Goal: Information Seeking & Learning: Compare options

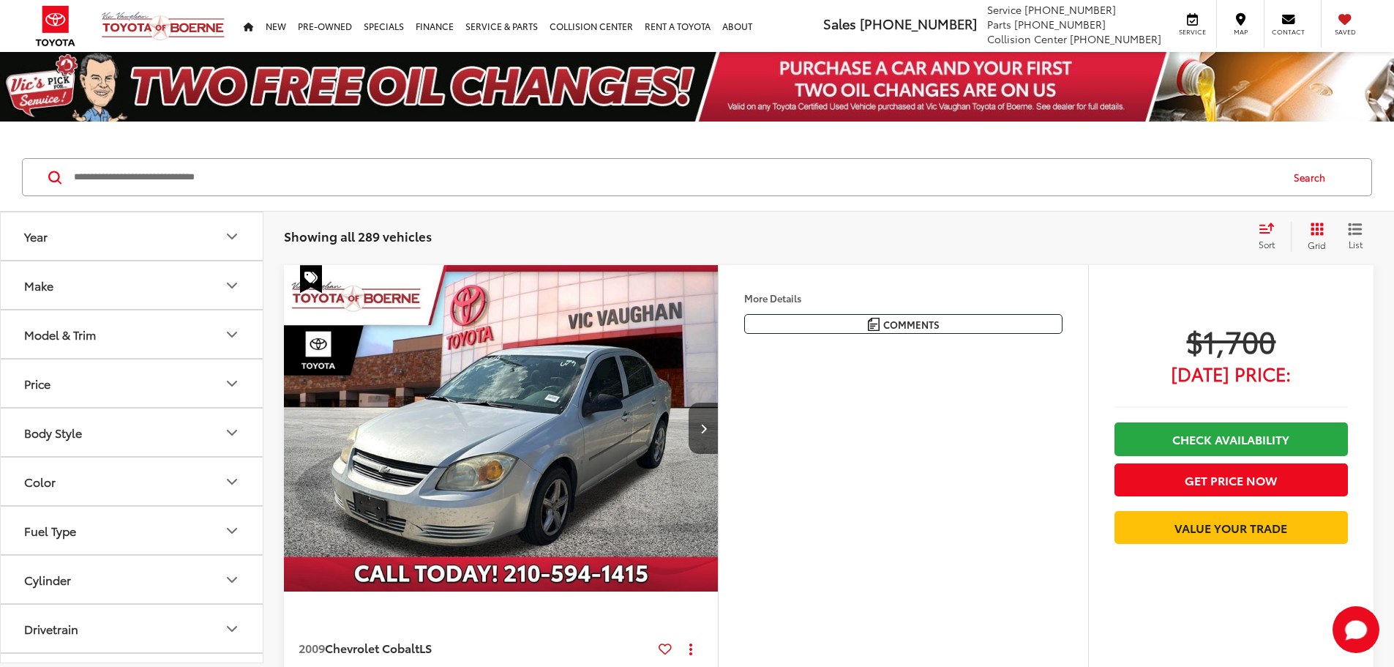
scroll to position [73, 0]
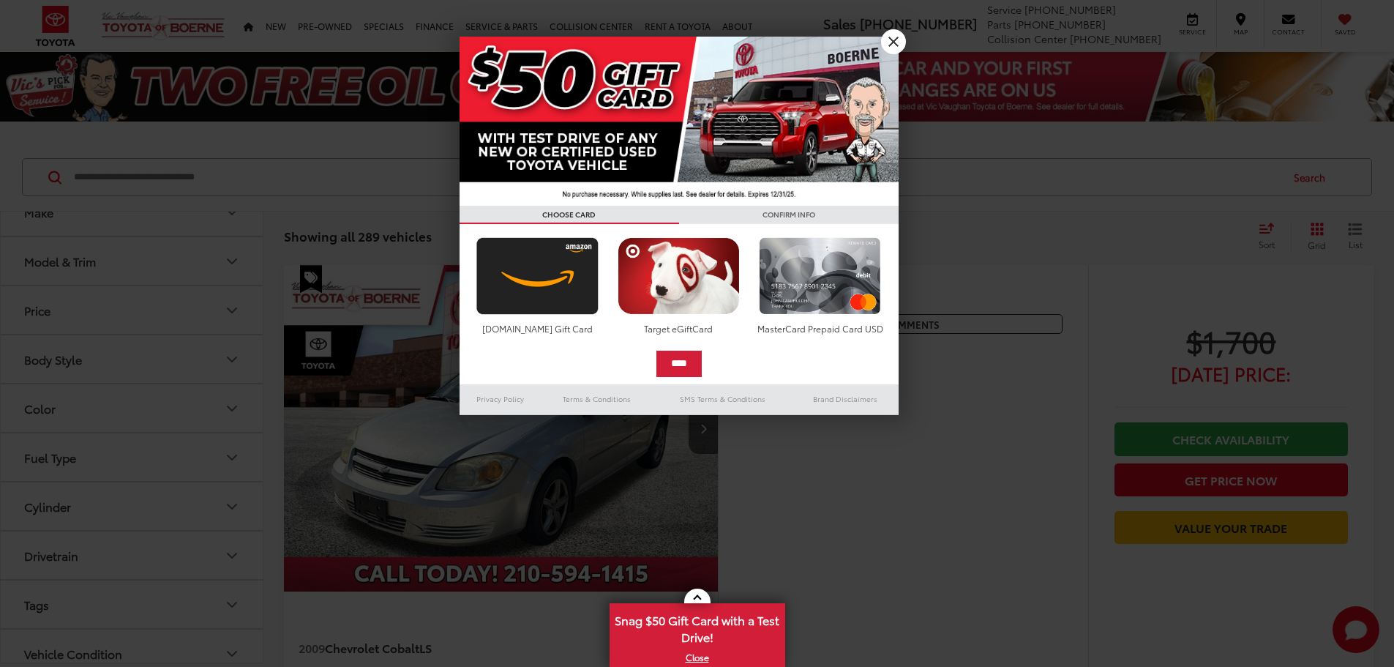
click at [900, 42] on link "X" at bounding box center [893, 41] width 25 height 25
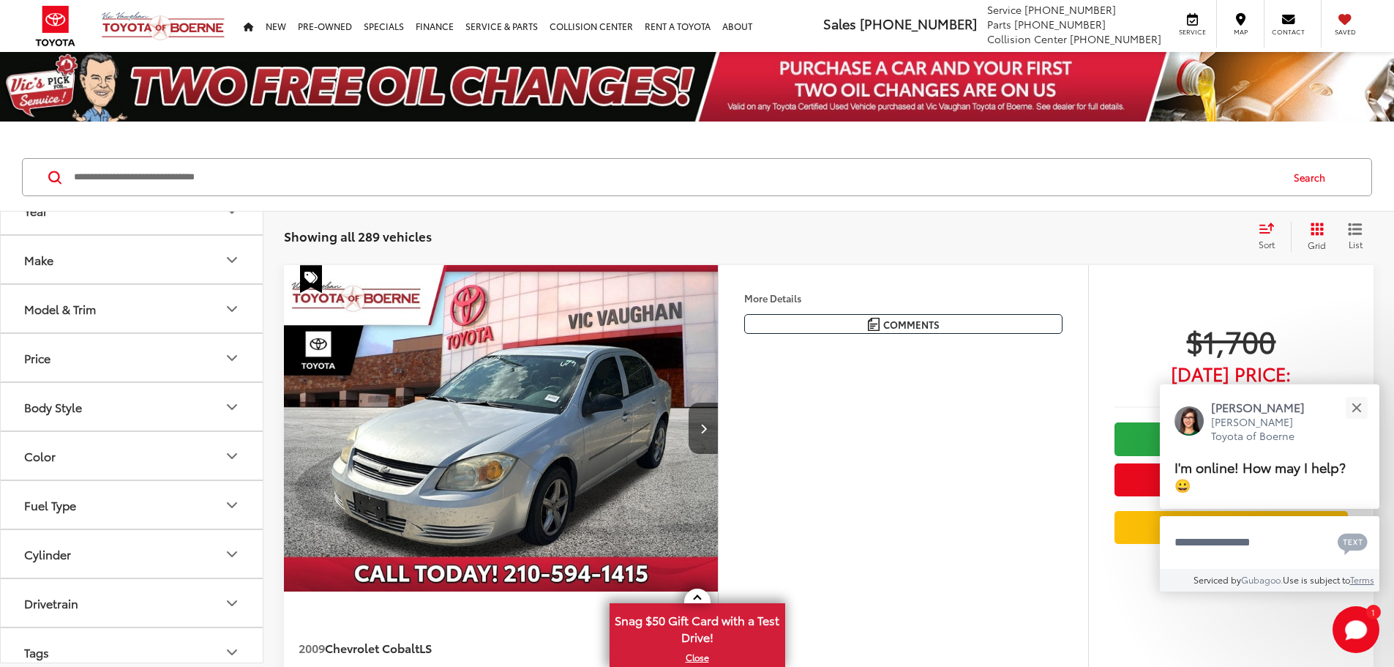
scroll to position [0, 0]
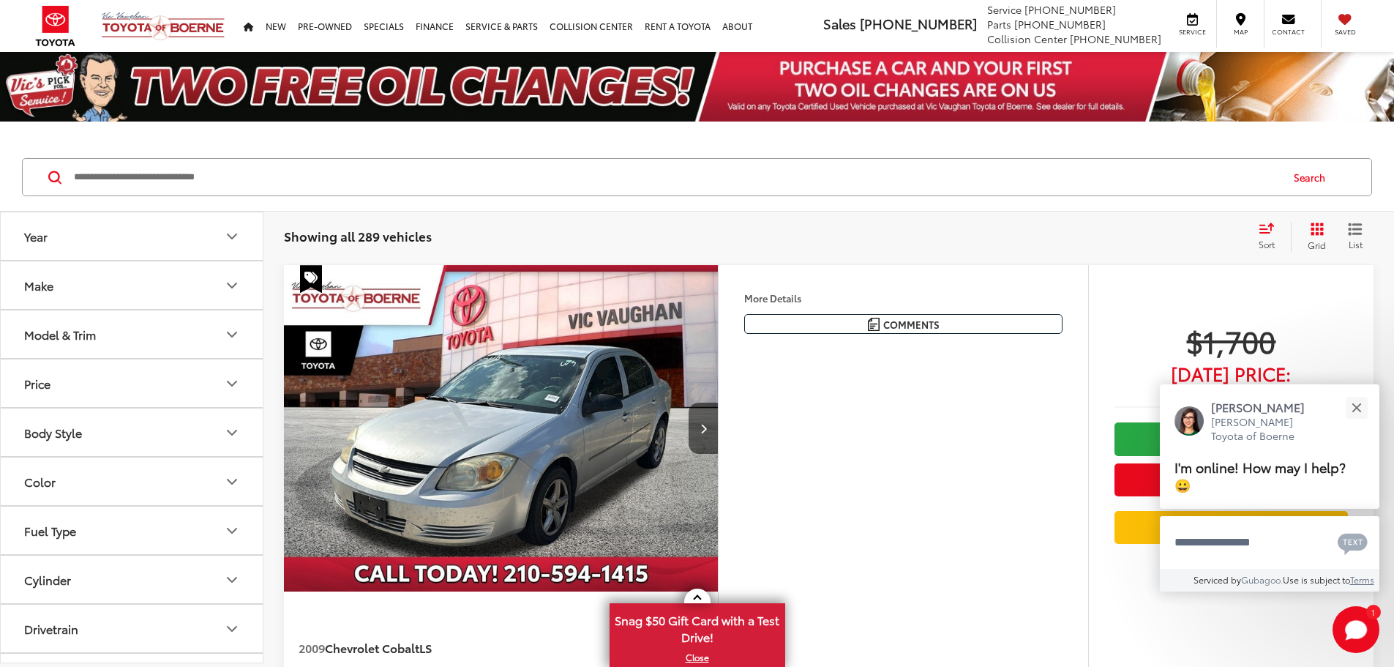
click at [223, 336] on icon "Model & Trim" at bounding box center [232, 335] width 18 height 18
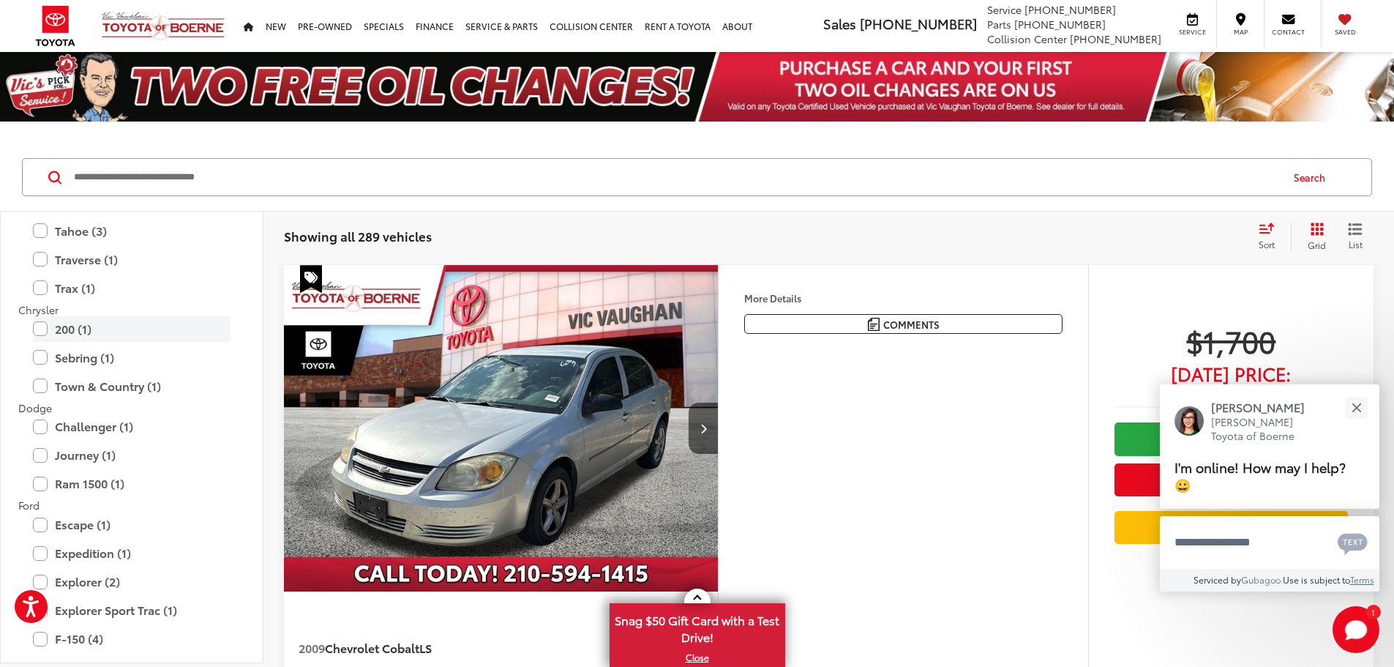
scroll to position [366, 0]
click at [298, 175] on input "Search by Make, Model, or Keyword" at bounding box center [676, 177] width 1208 height 35
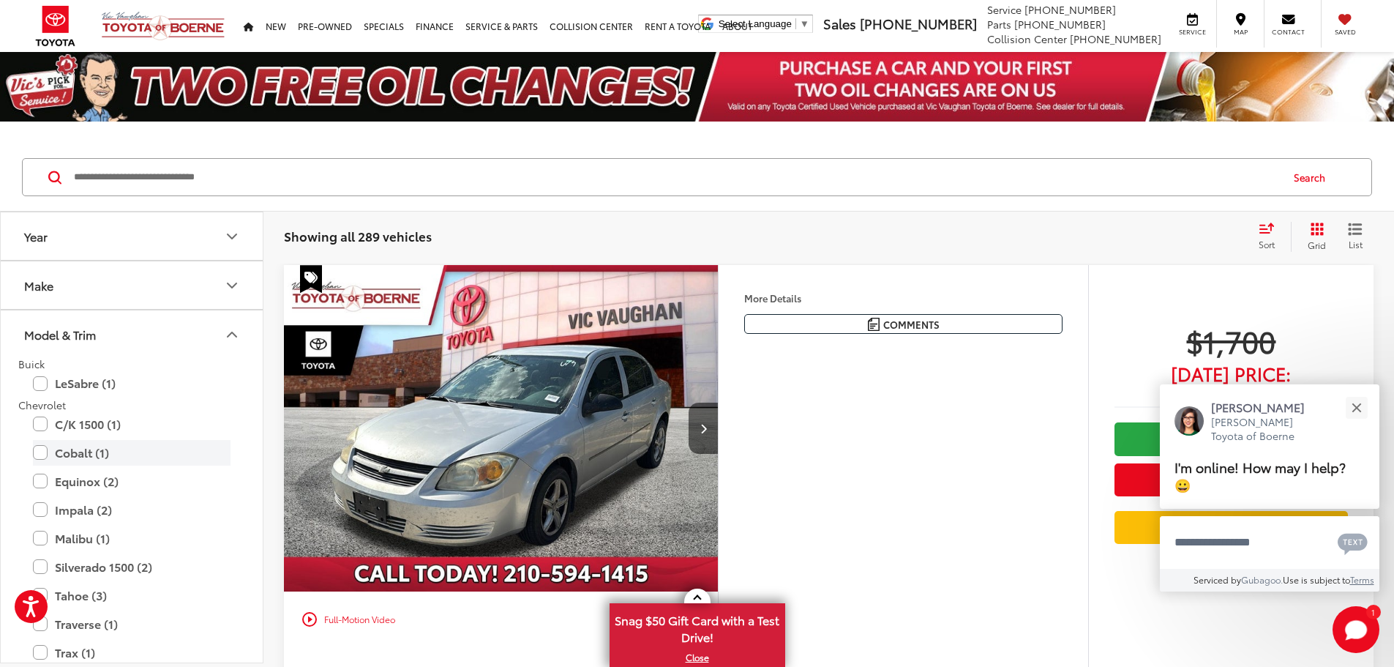
scroll to position [73, 0]
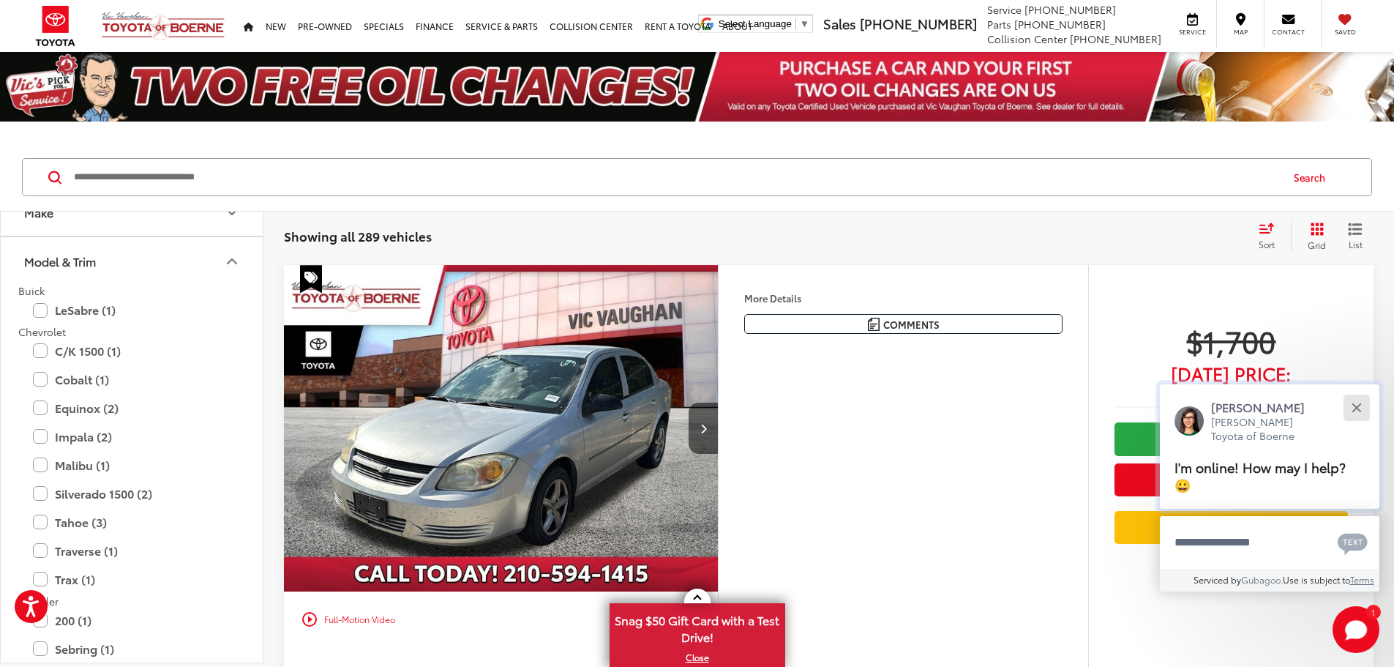
click at [1356, 407] on div "Close" at bounding box center [1357, 408] width 10 height 10
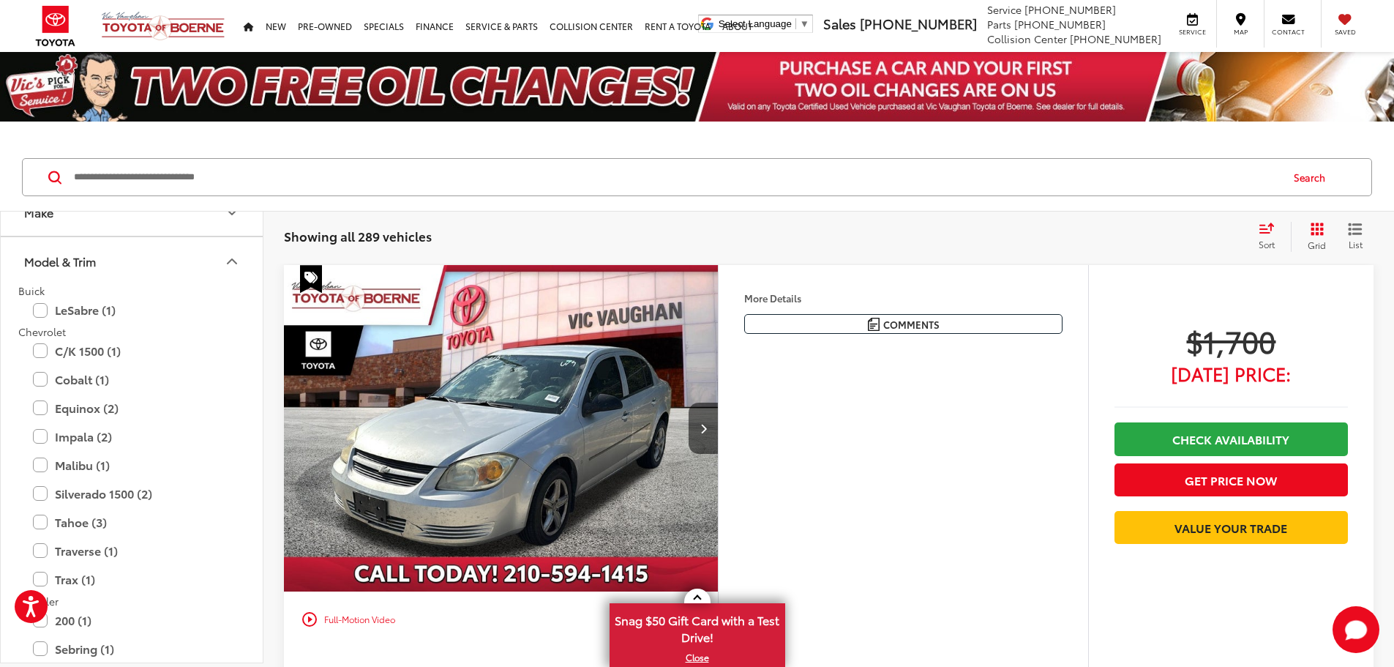
click at [229, 258] on icon "Model & Trim" at bounding box center [232, 262] width 18 height 18
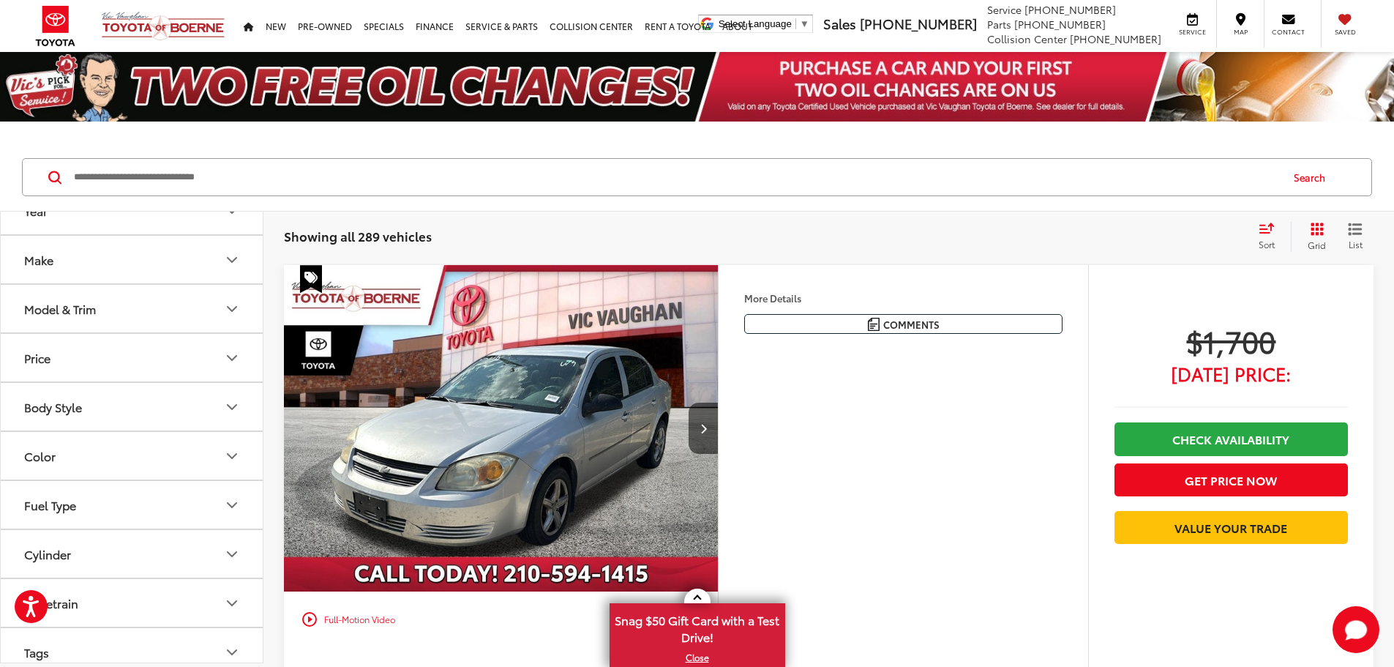
scroll to position [0, 0]
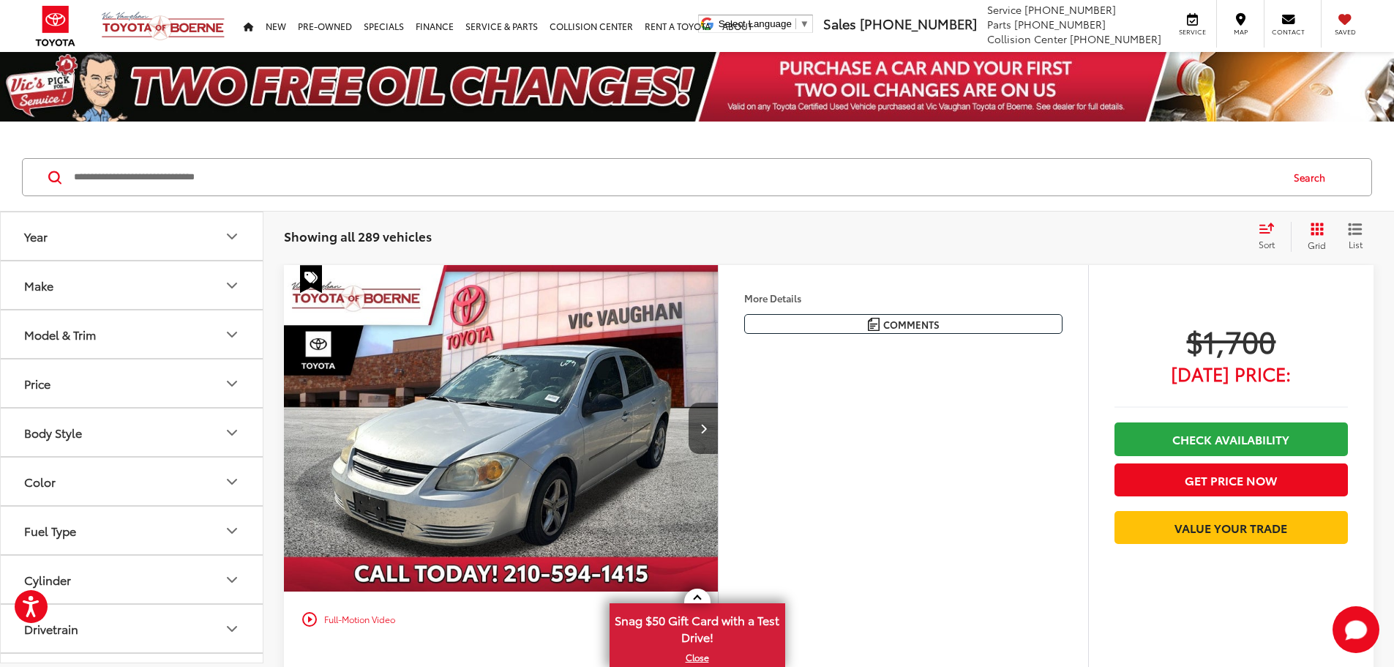
click at [140, 285] on button "Make" at bounding box center [133, 285] width 264 height 48
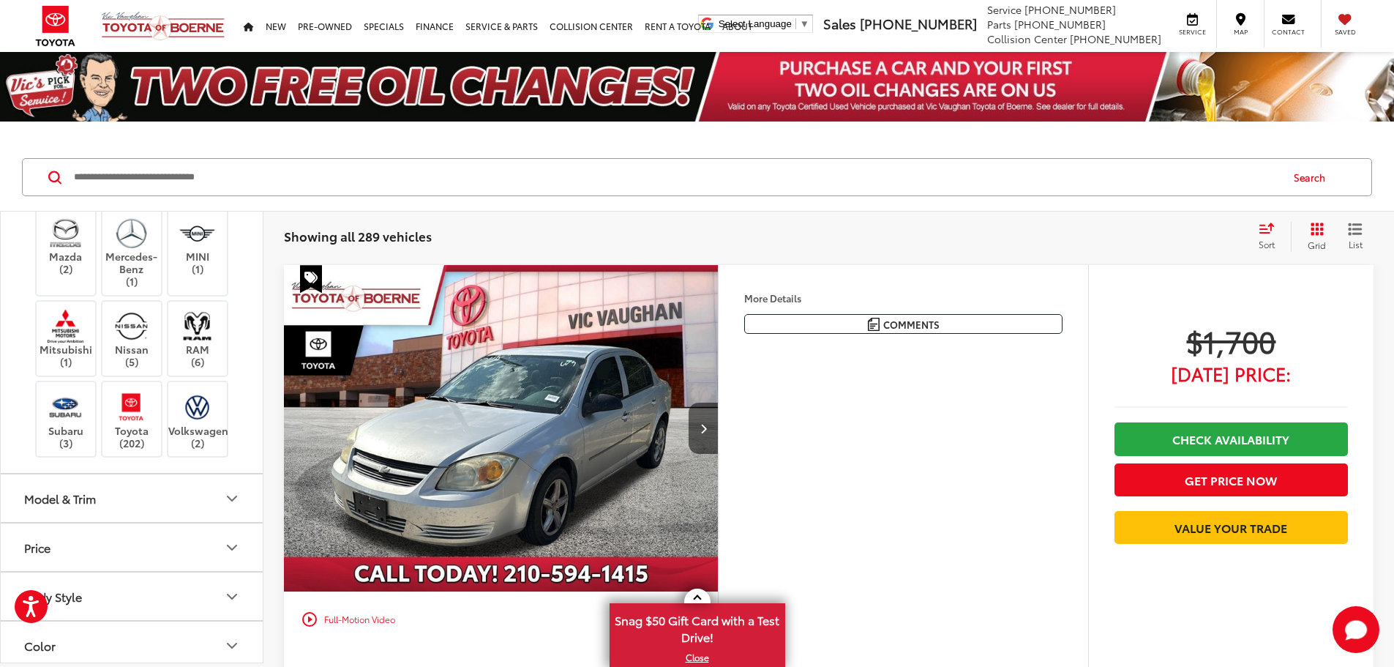
scroll to position [293, 0]
click at [128, 419] on img at bounding box center [131, 402] width 40 height 34
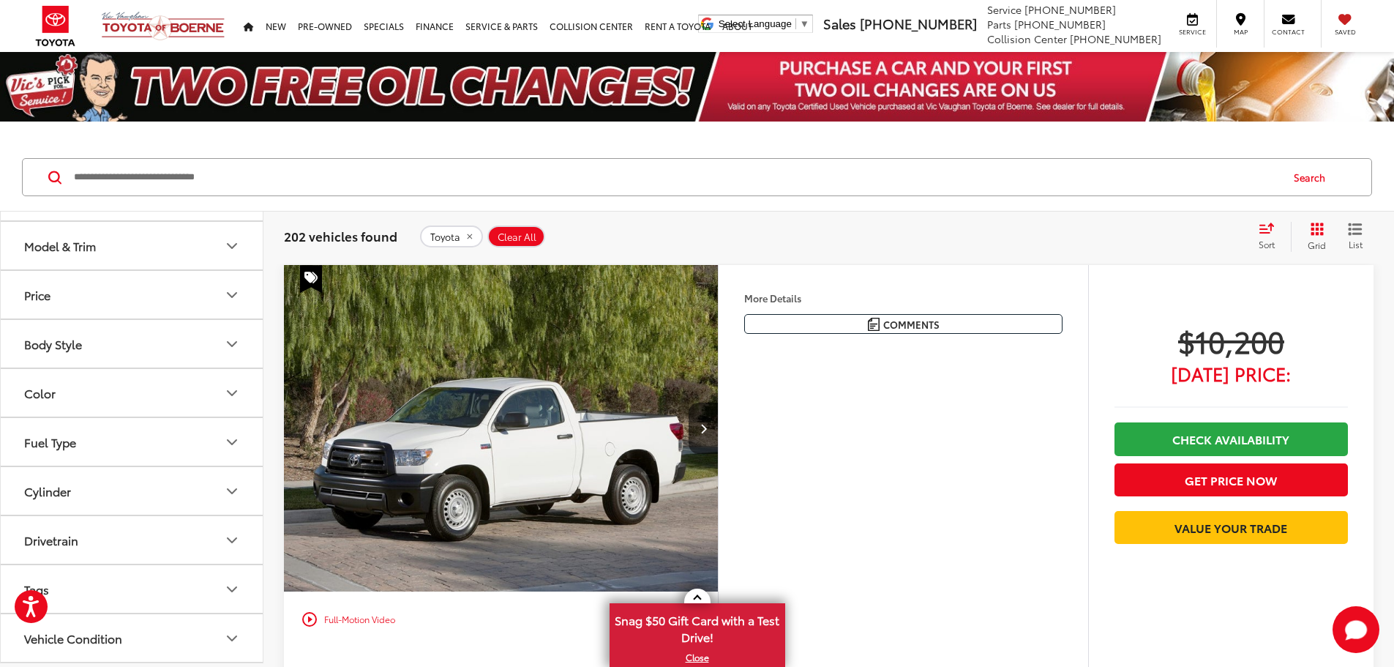
scroll to position [586, 0]
click at [118, 225] on button "Model & Trim" at bounding box center [133, 201] width 264 height 48
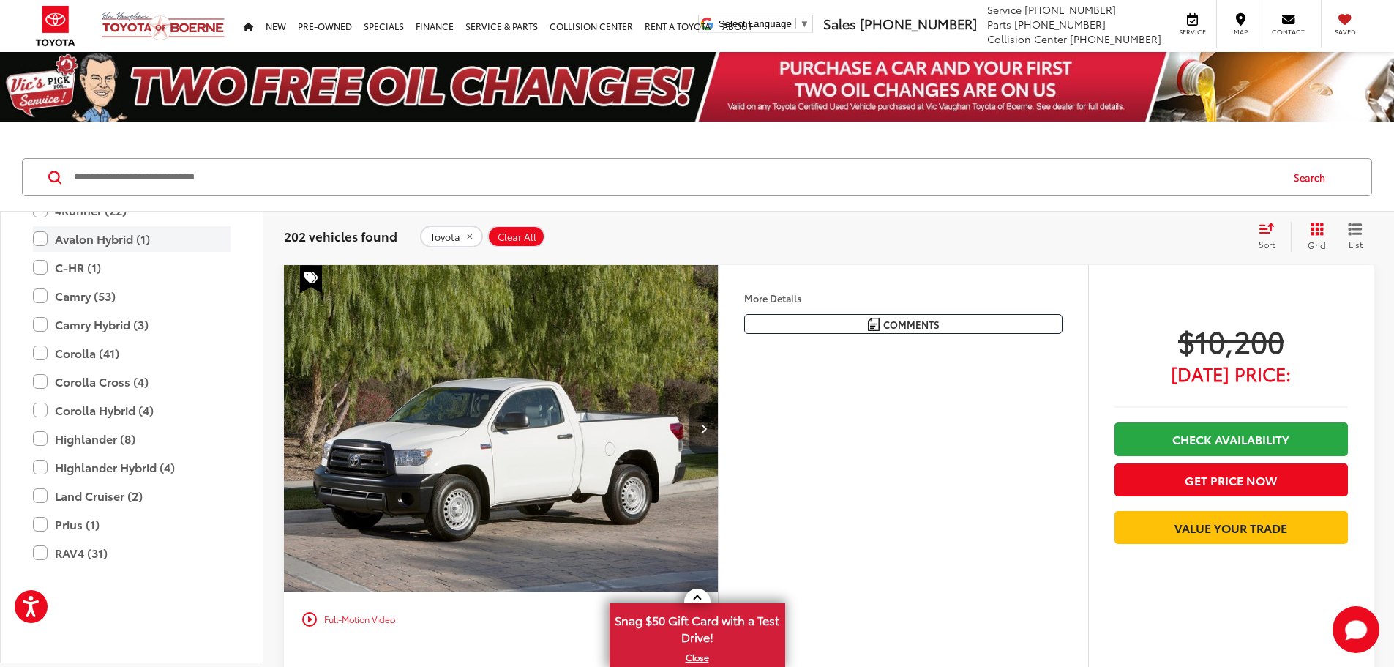
scroll to position [659, 0]
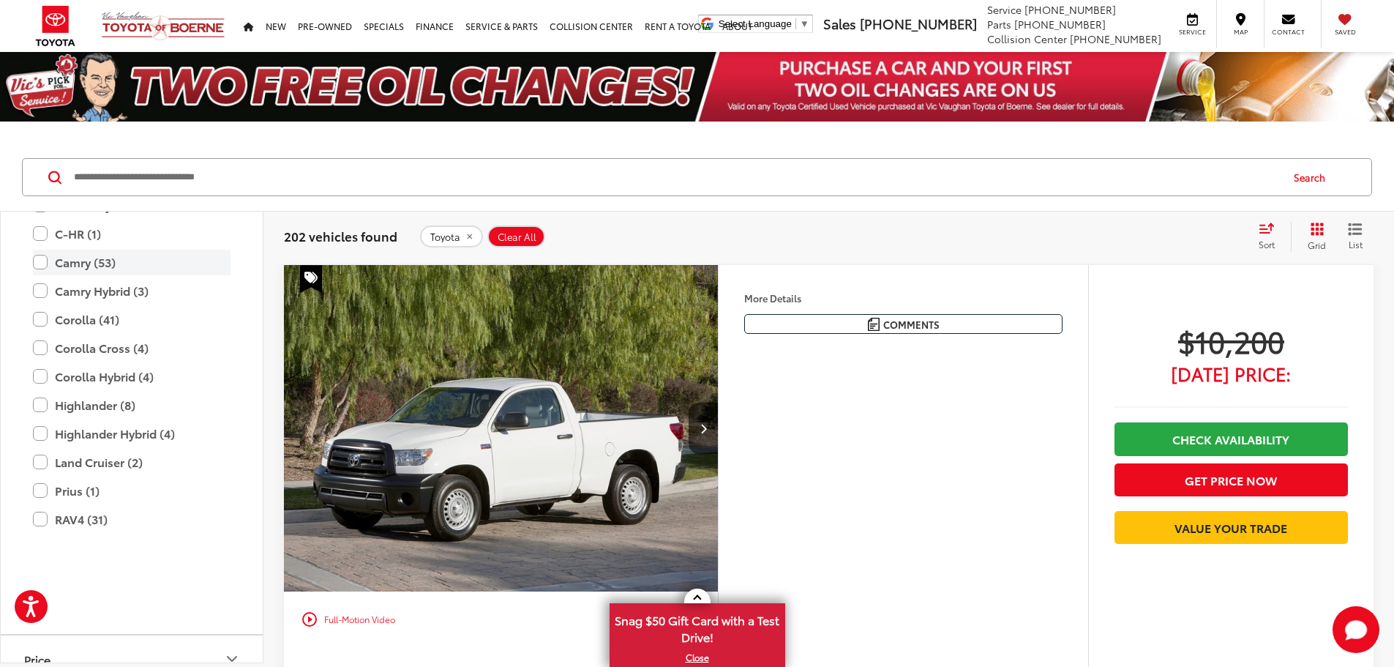
click at [89, 275] on label "Camry (53)" at bounding box center [132, 263] width 198 height 26
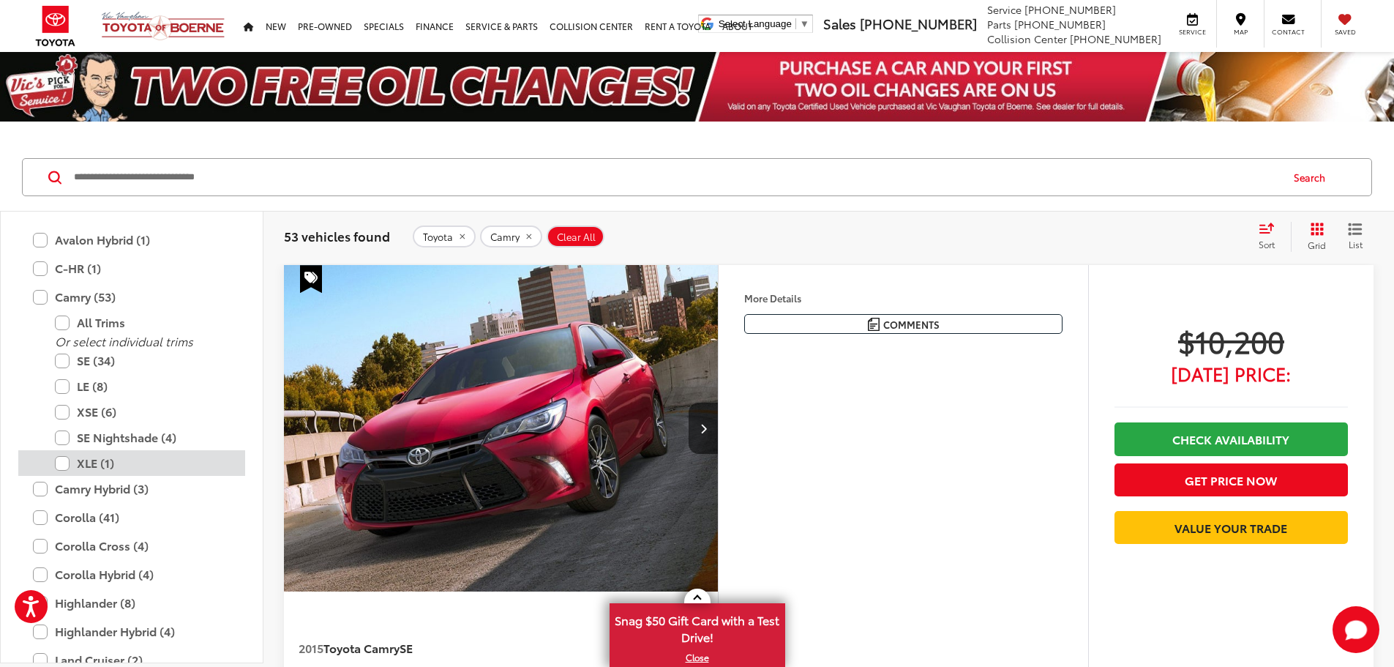
scroll to position [805, 0]
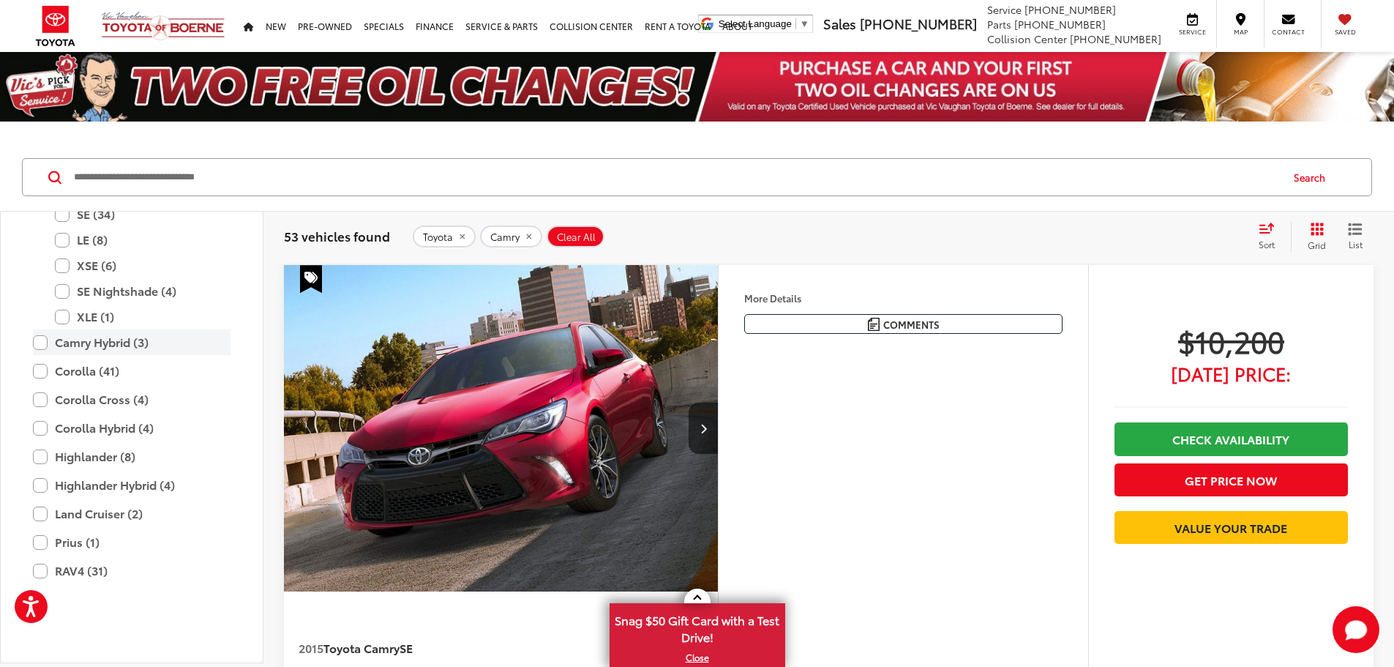
click at [45, 355] on label "Camry Hybrid (3)" at bounding box center [132, 342] width 198 height 26
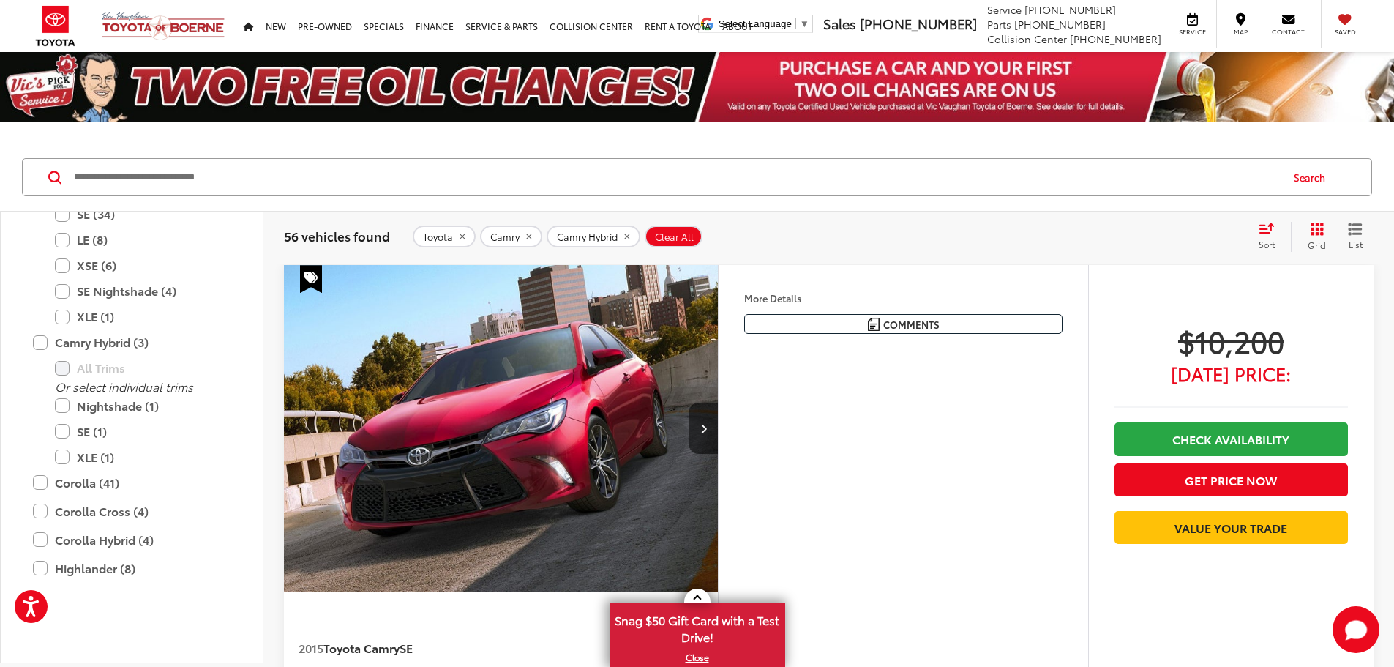
click at [954, 239] on div "Toyota Camry Camry Hybrid Clear All + 0" at bounding box center [829, 236] width 833 height 22
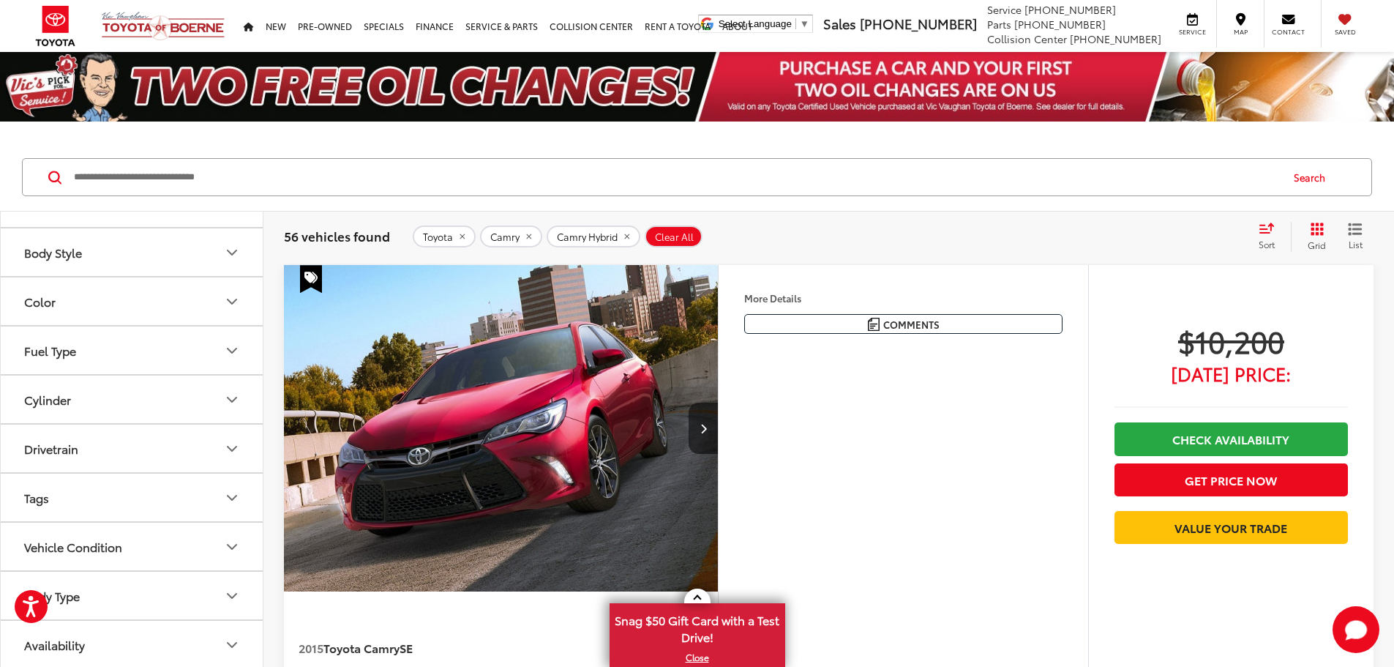
scroll to position [1260, 0]
click at [1260, 240] on span "Sort" at bounding box center [1267, 244] width 16 height 12
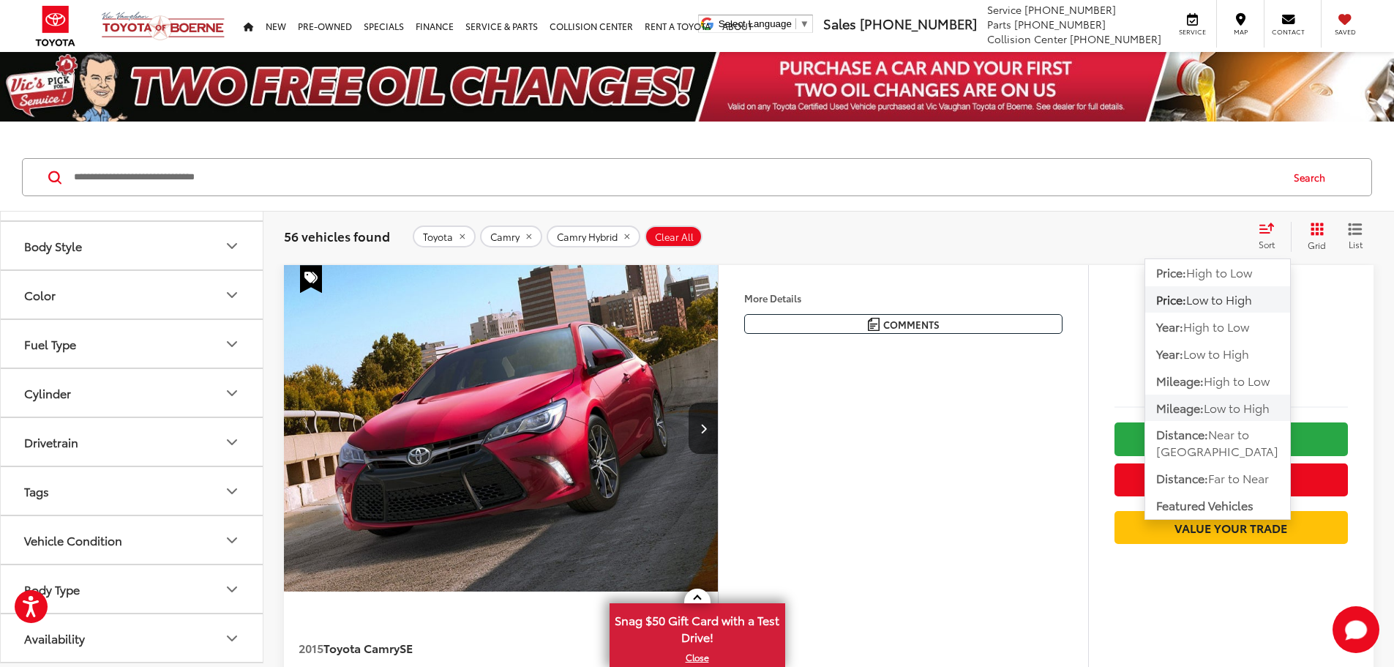
click at [1244, 408] on span "Low to High" at bounding box center [1237, 407] width 66 height 17
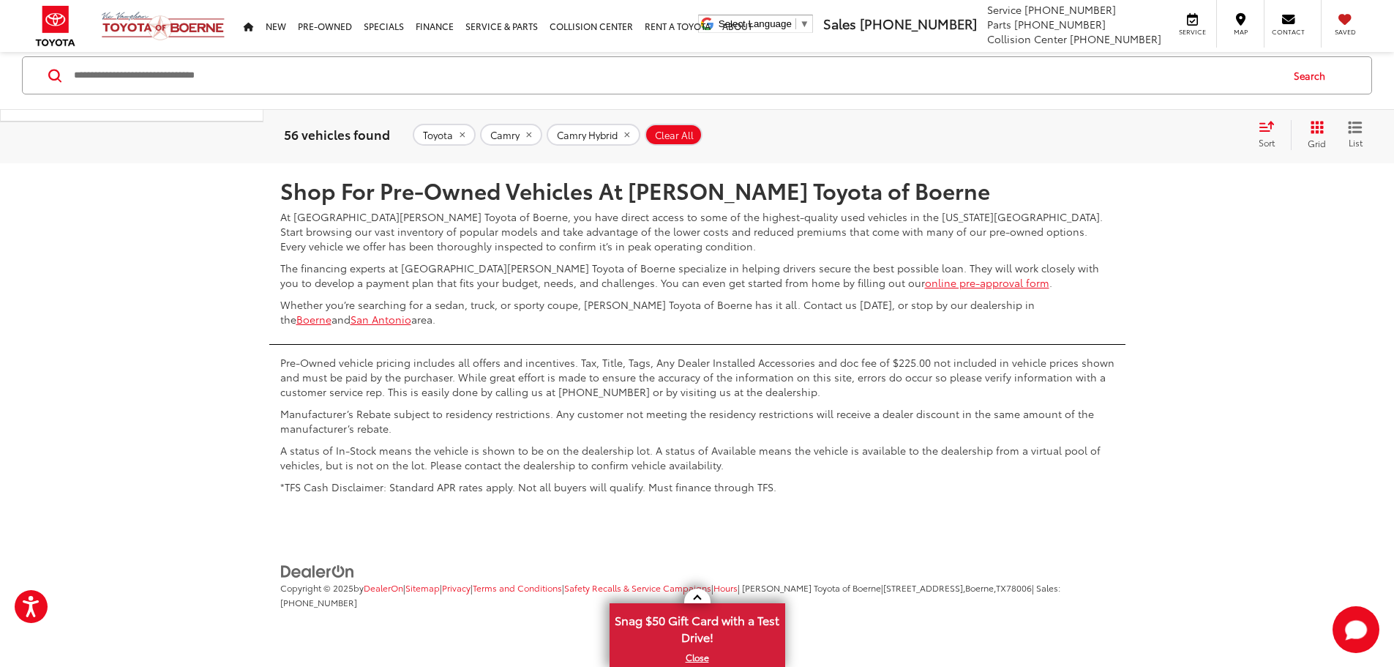
scroll to position [7096, 0]
